Goal: Transaction & Acquisition: Purchase product/service

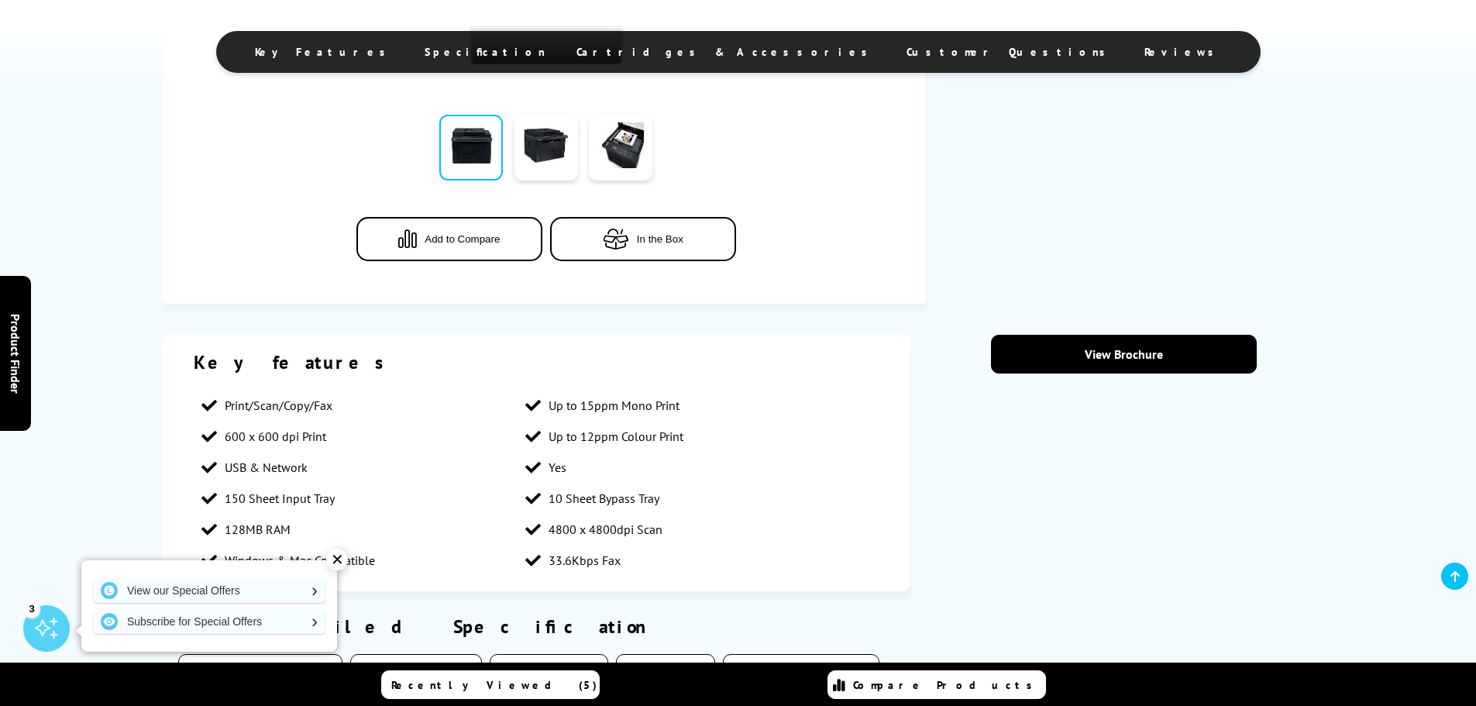
scroll to position [465, 0]
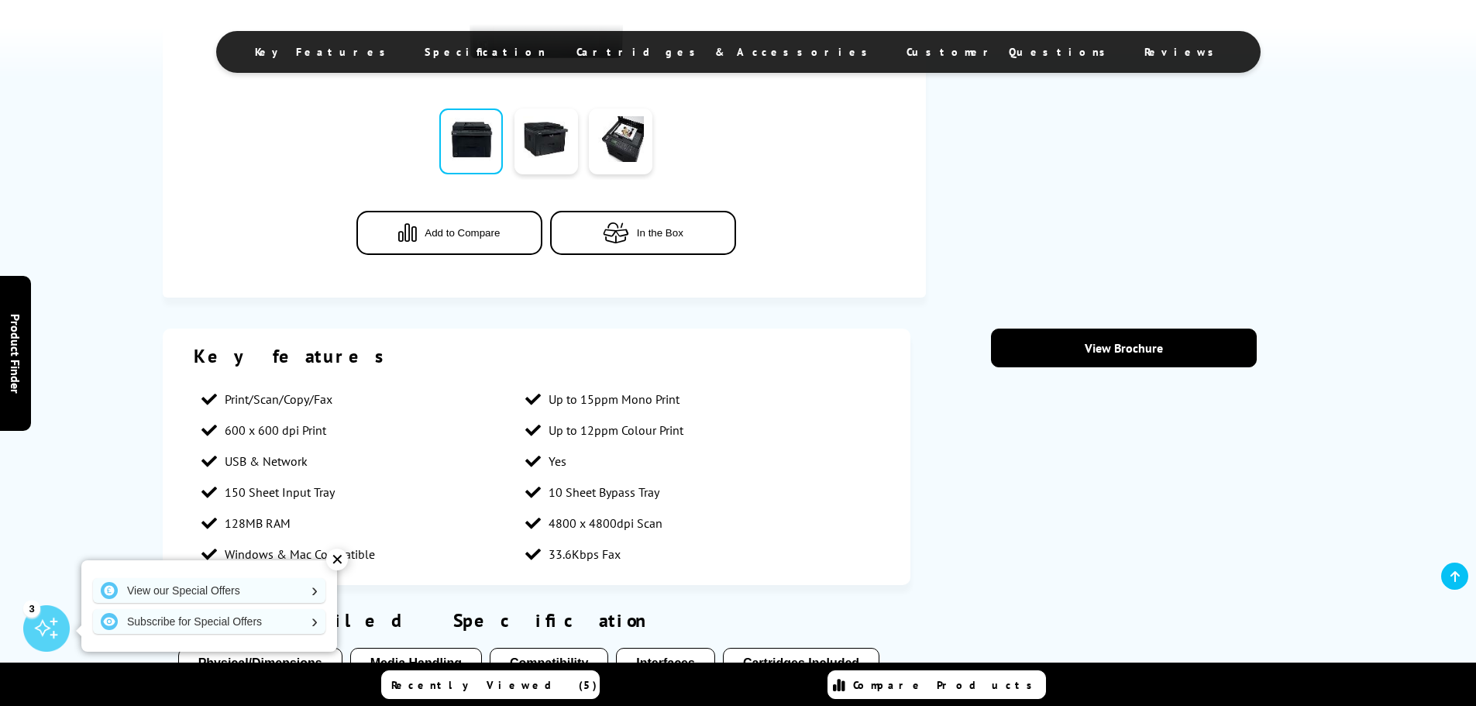
click at [697, 53] on span "Cartridges & Accessories" at bounding box center [725, 52] width 299 height 14
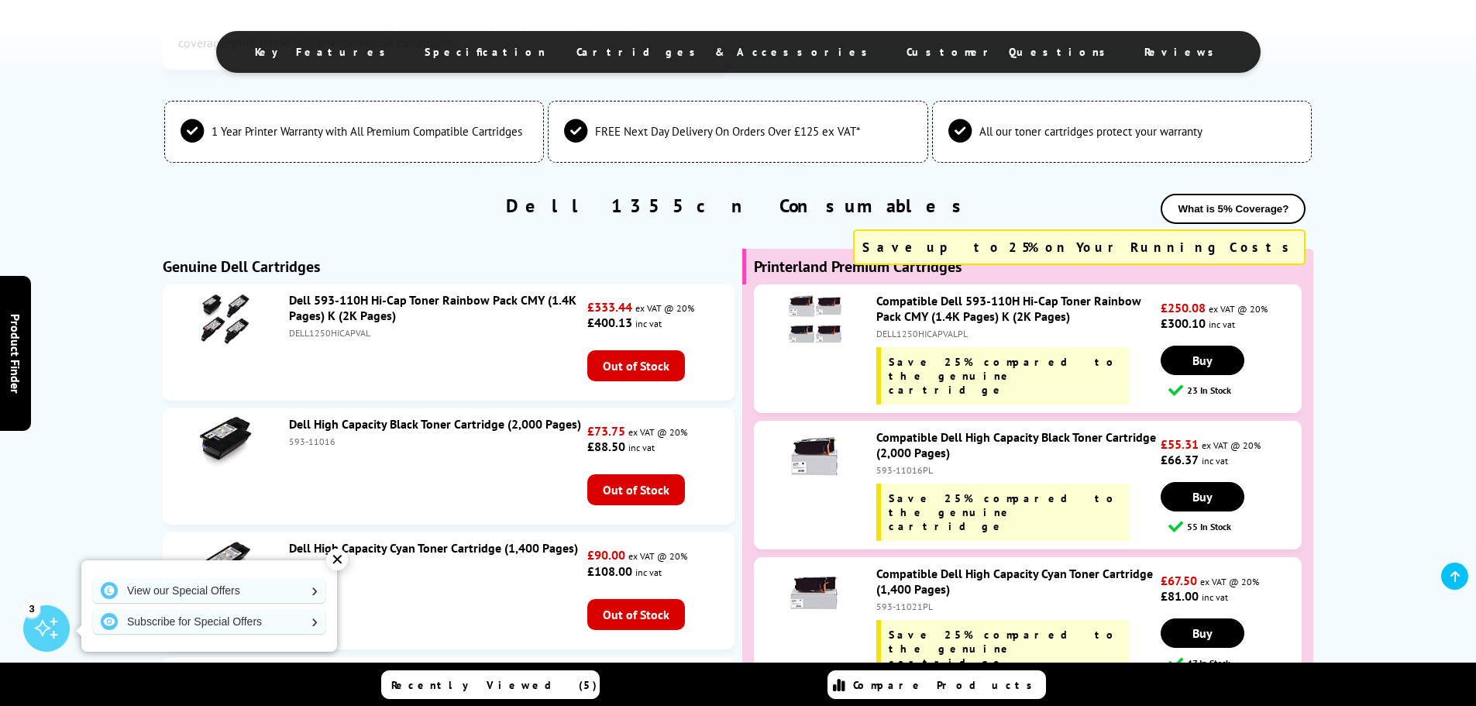
scroll to position [2763, 0]
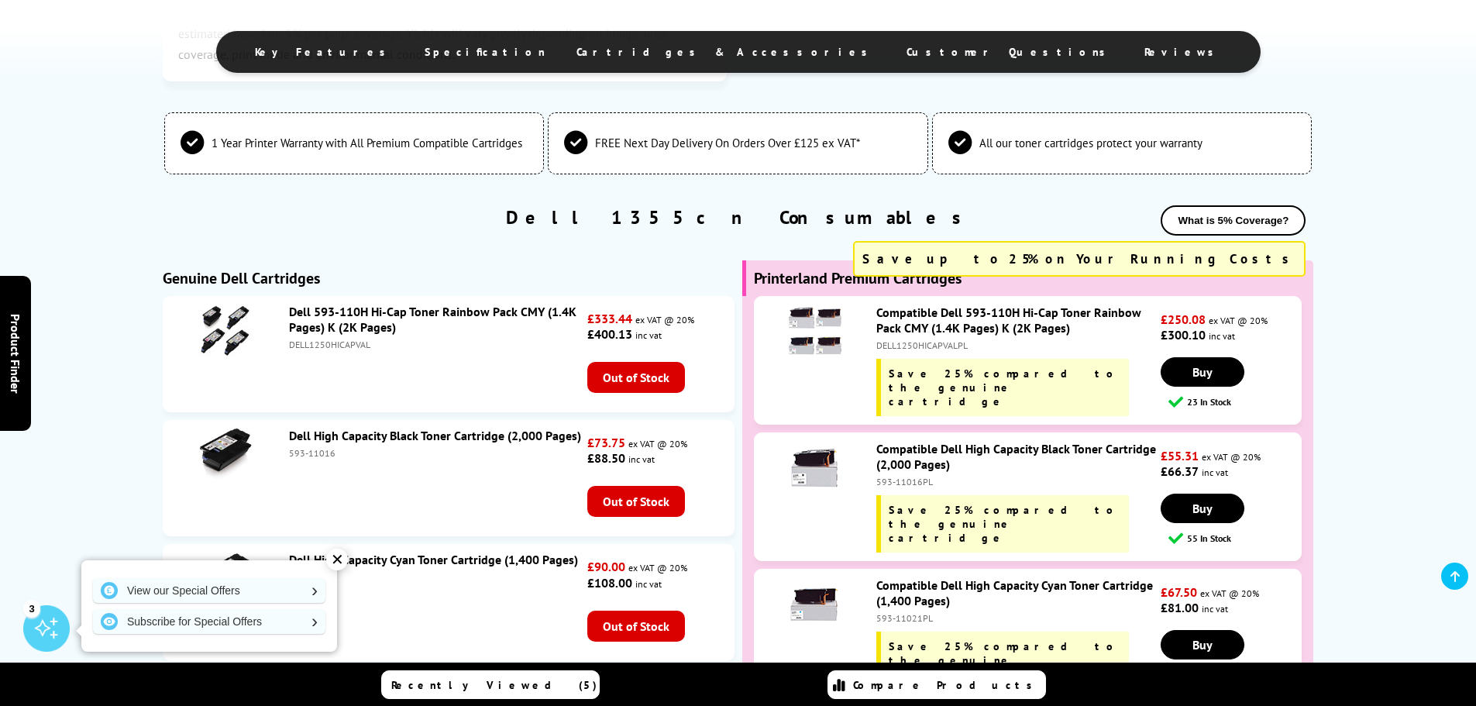
drag, startPoint x: 940, startPoint y: 475, endPoint x: 877, endPoint y: 476, distance: 63.5
click at [877, 476] on div "593-11016PL" at bounding box center [1016, 482] width 280 height 12
copy div "593-11016PL"
